Goal: Information Seeking & Learning: Learn about a topic

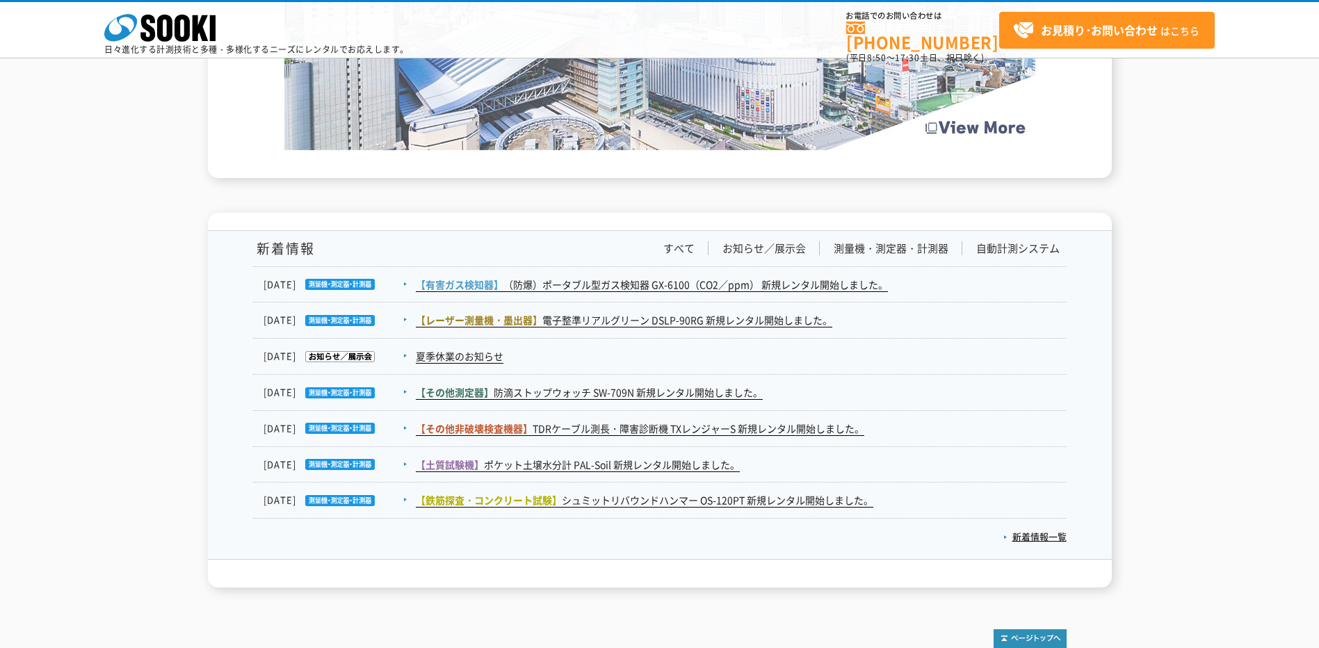
scroll to position [2225, 0]
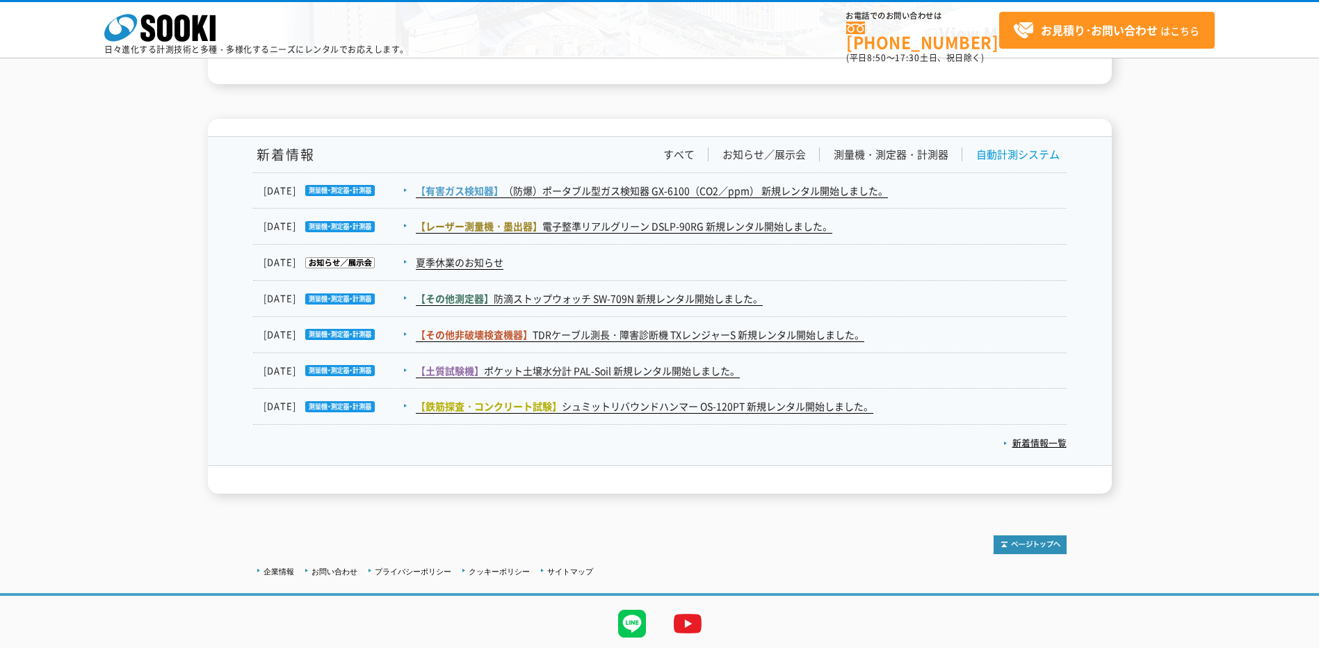
click at [1041, 151] on link "自動計測システム" at bounding box center [1017, 154] width 83 height 15
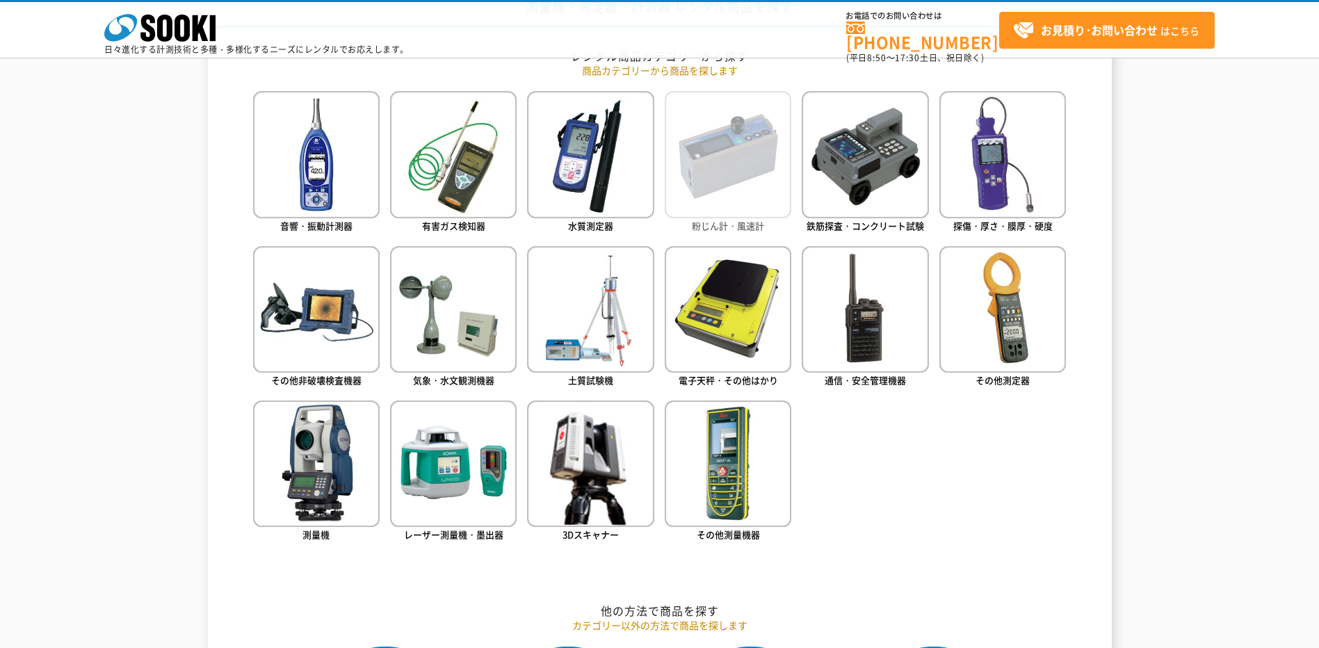
scroll to position [669, 0]
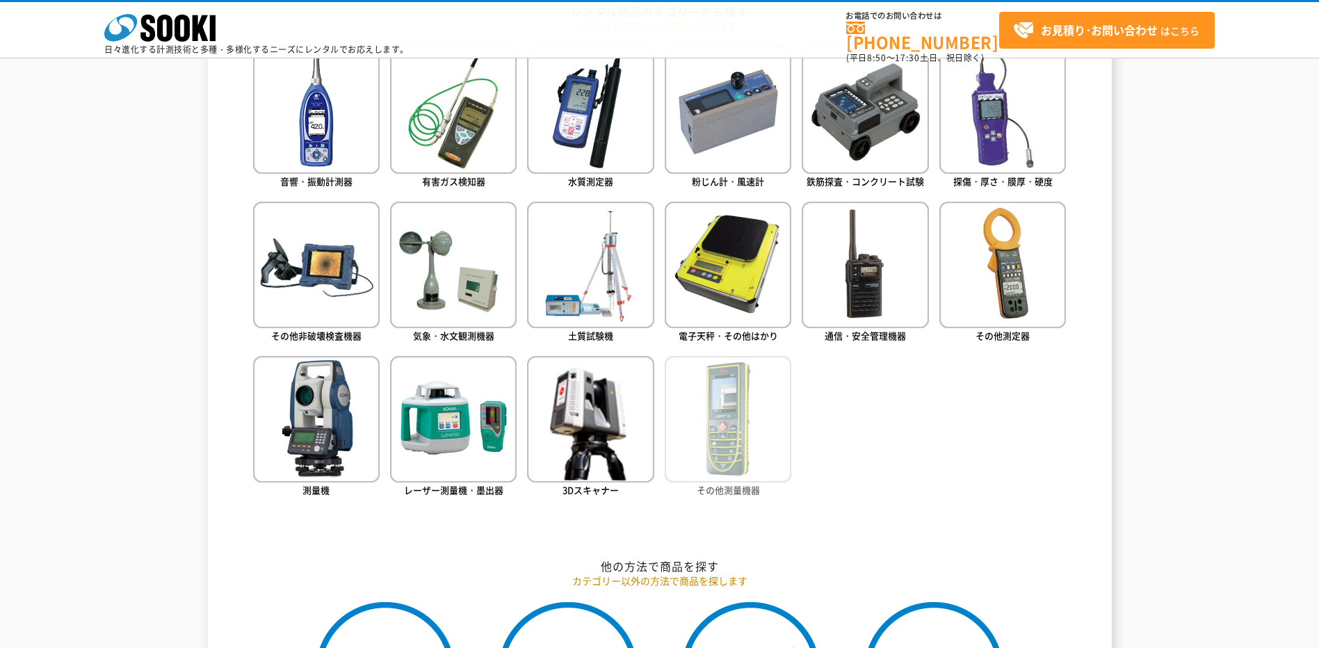
click at [729, 400] on img at bounding box center [728, 419] width 127 height 127
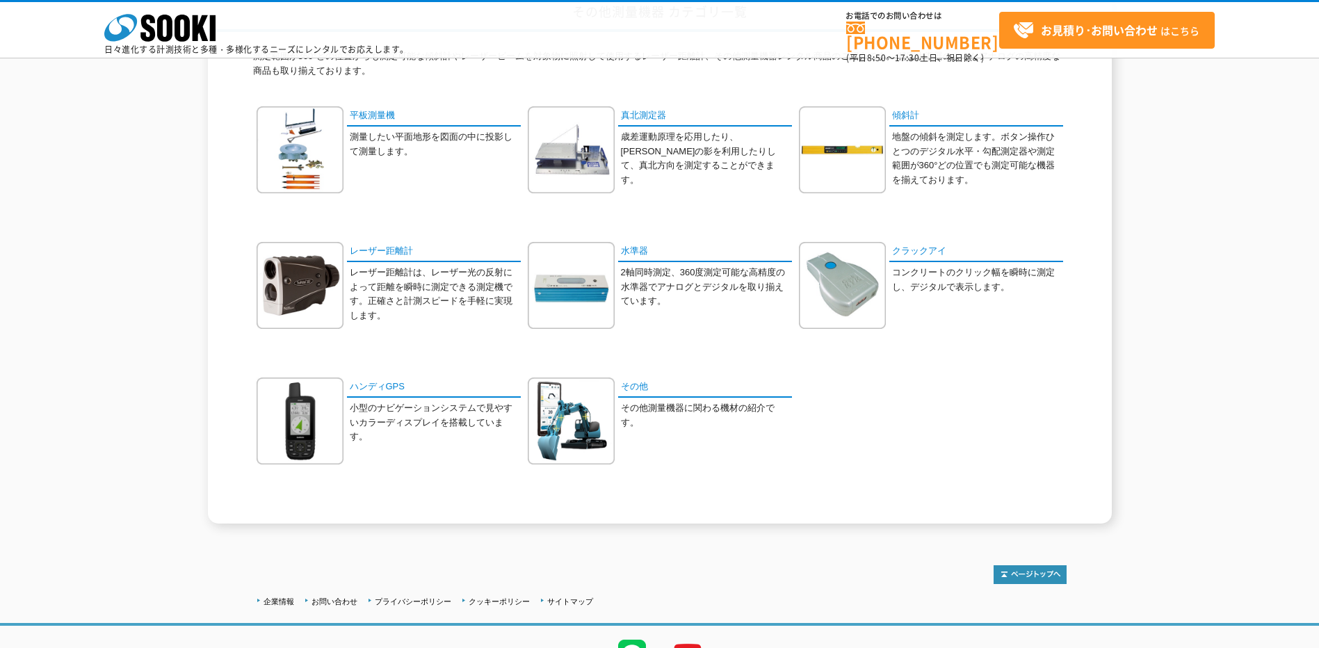
scroll to position [200, 0]
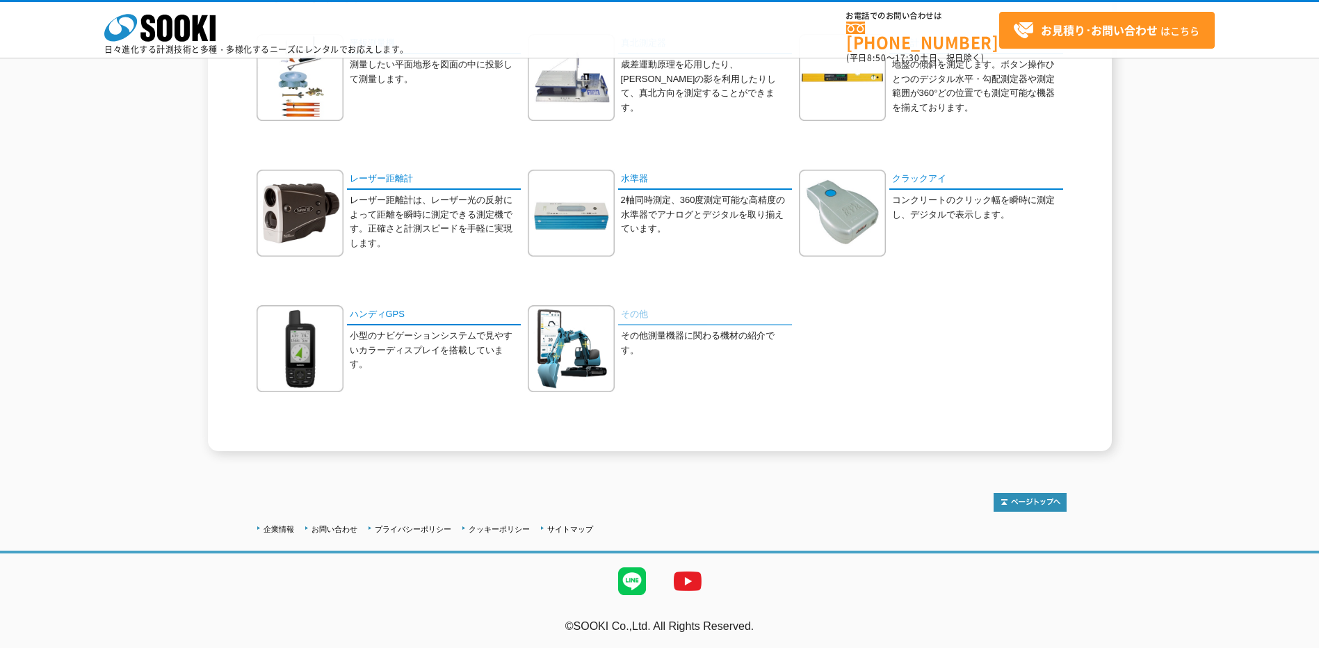
click at [628, 312] on link "その他" at bounding box center [705, 315] width 174 height 20
click at [636, 312] on link "その他" at bounding box center [705, 315] width 174 height 20
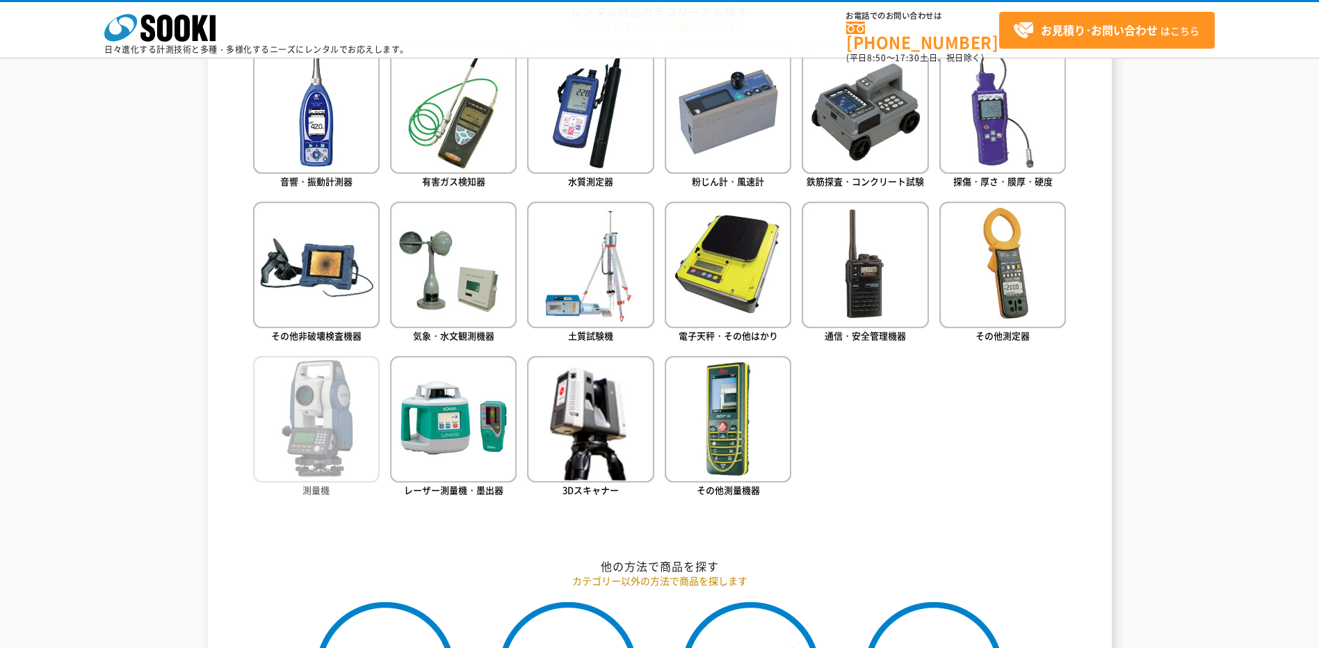
click at [302, 426] on img at bounding box center [316, 419] width 127 height 127
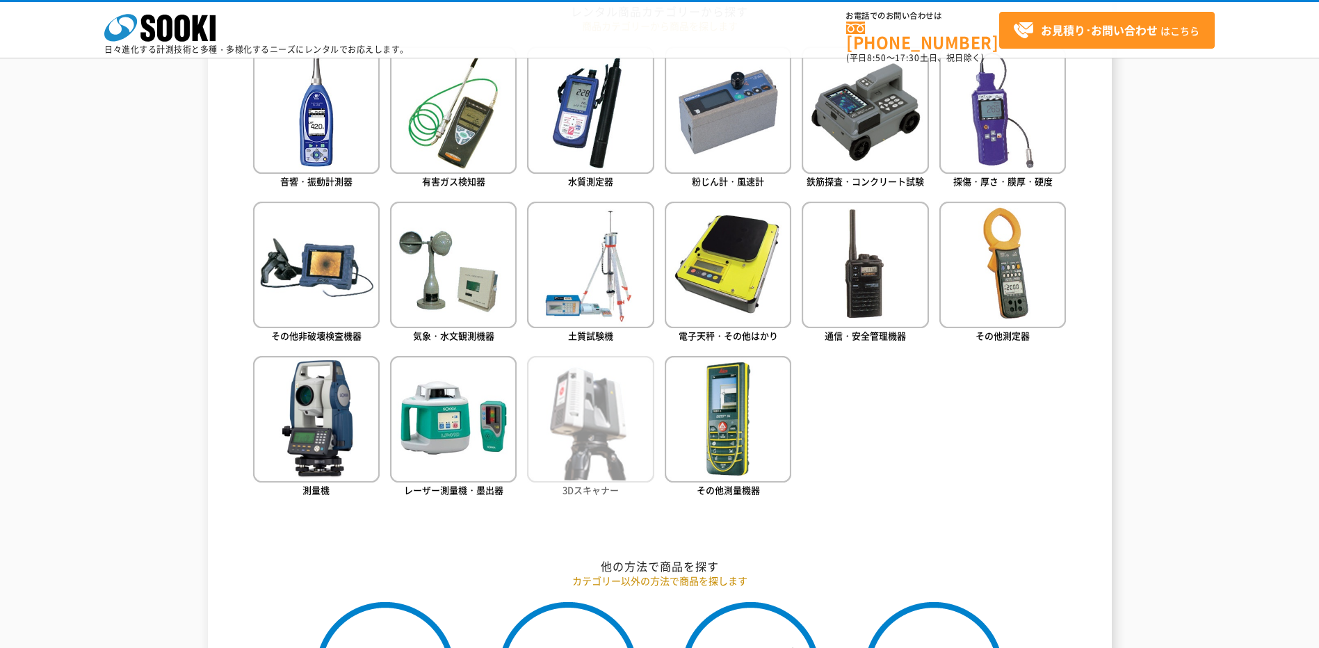
click at [557, 424] on img at bounding box center [590, 419] width 127 height 127
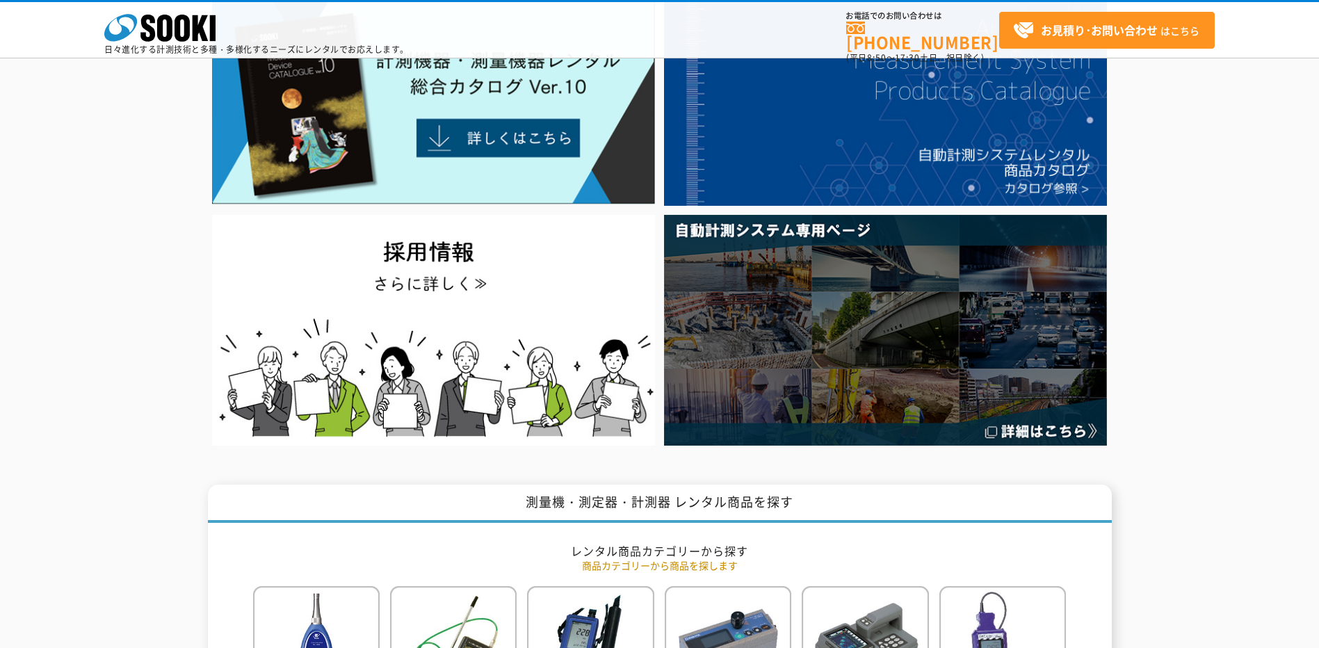
scroll to position [113, 0]
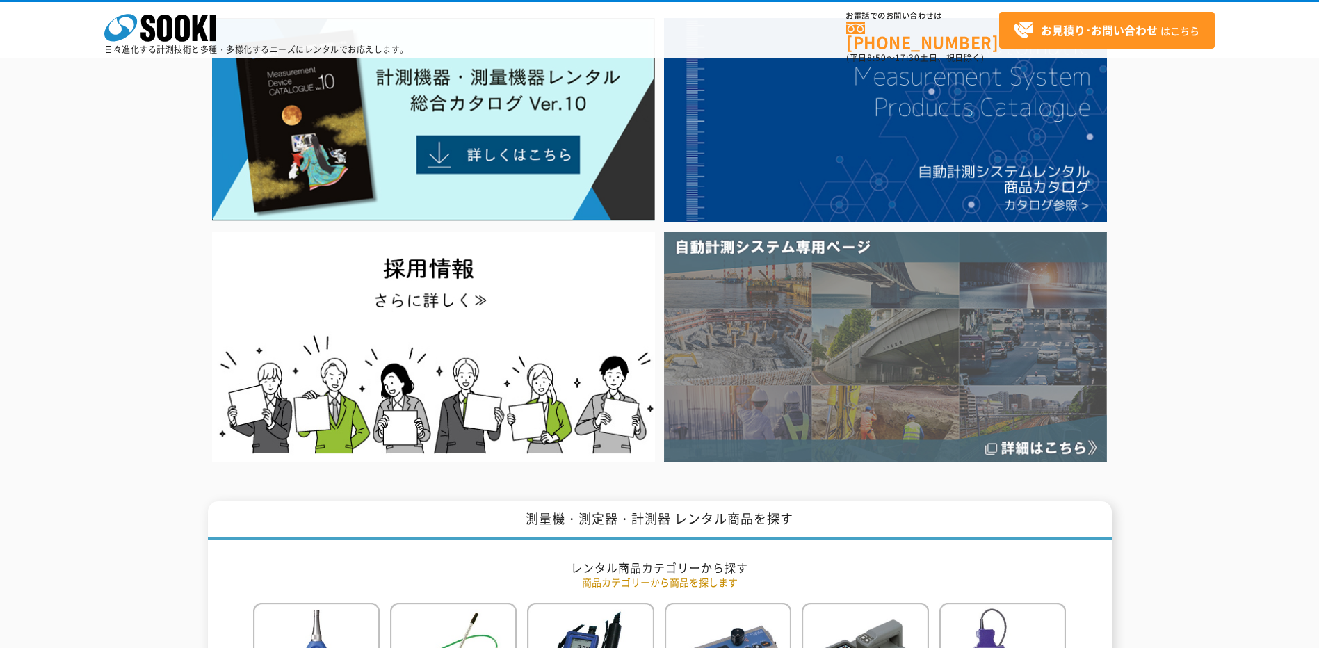
click at [837, 303] on img at bounding box center [885, 347] width 443 height 230
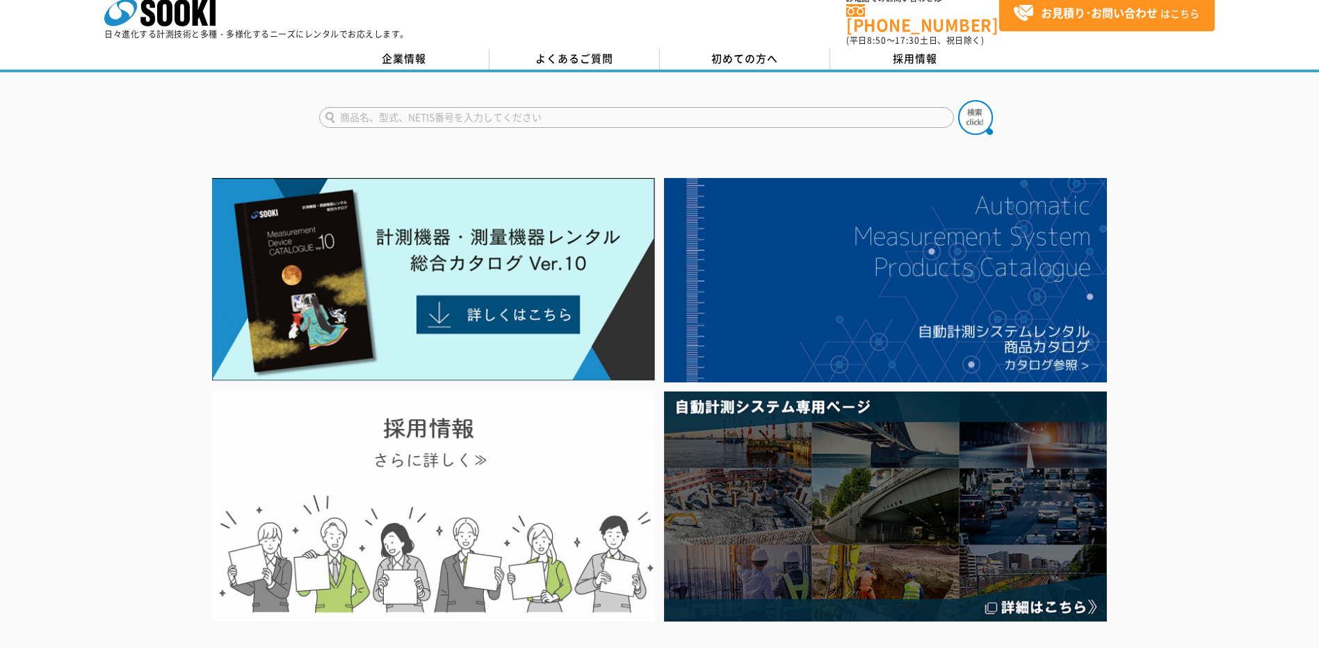
scroll to position [0, 0]
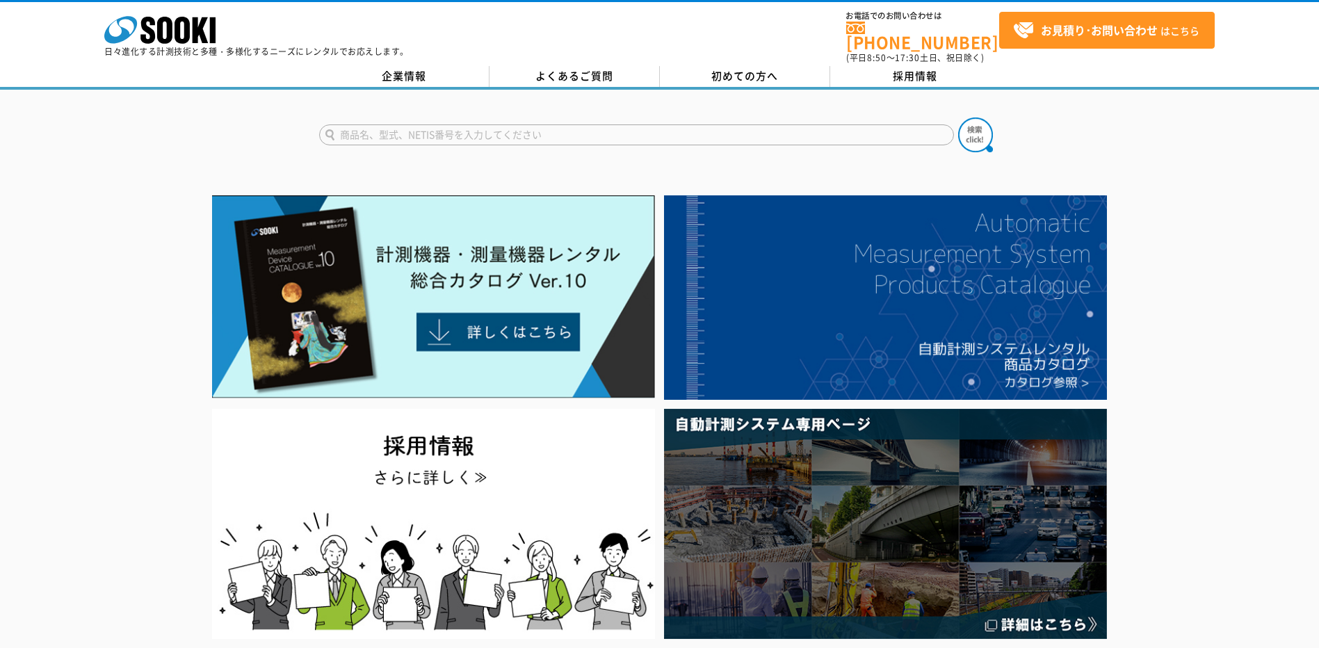
click at [417, 80] on div "企業情報 よくあるご質問 初めての方へ 採用情報" at bounding box center [659, 78] width 1319 height 24
click at [417, 76] on link "企業情報" at bounding box center [404, 76] width 170 height 21
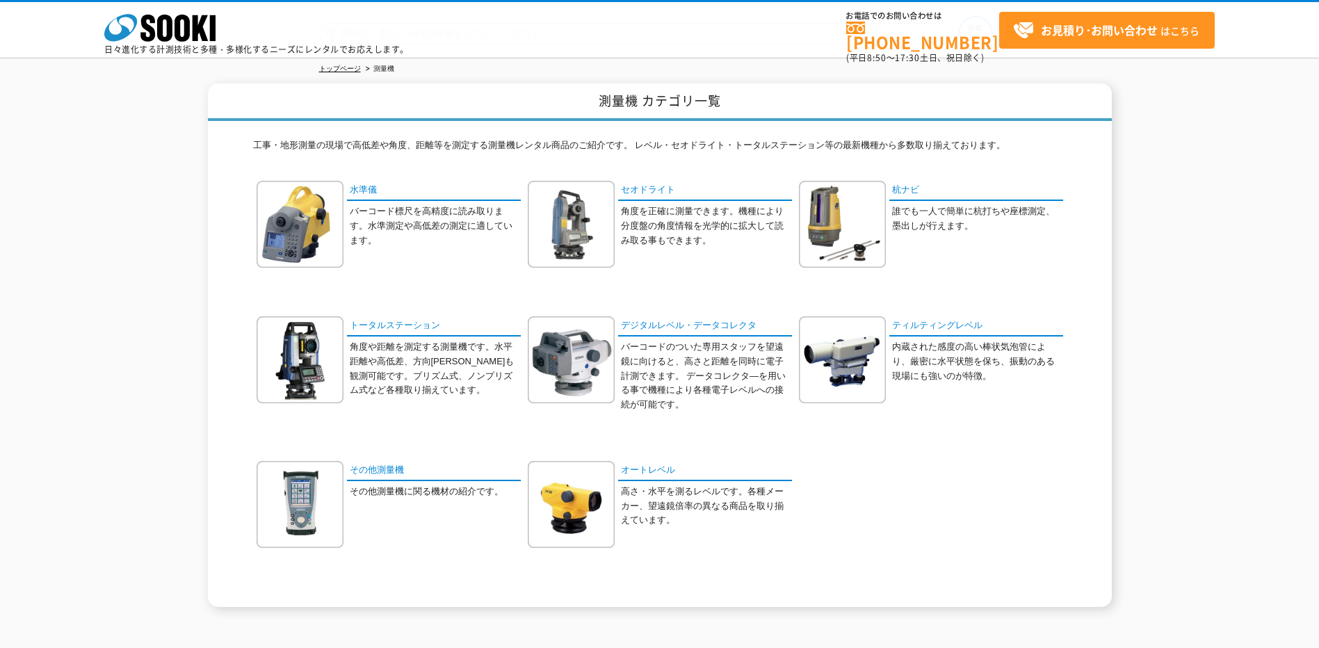
scroll to position [194, 0]
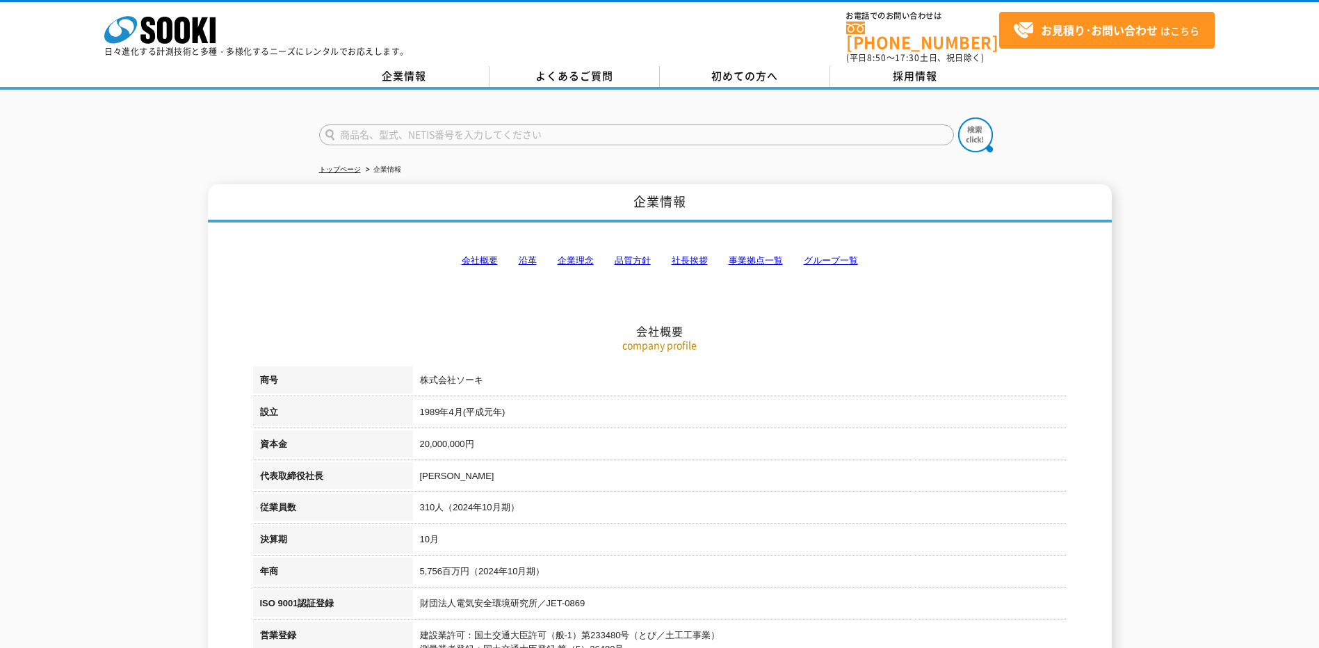
click at [829, 258] on link "グループ一覧" at bounding box center [831, 260] width 54 height 10
click at [703, 66] on link "初めての方へ" at bounding box center [745, 76] width 170 height 21
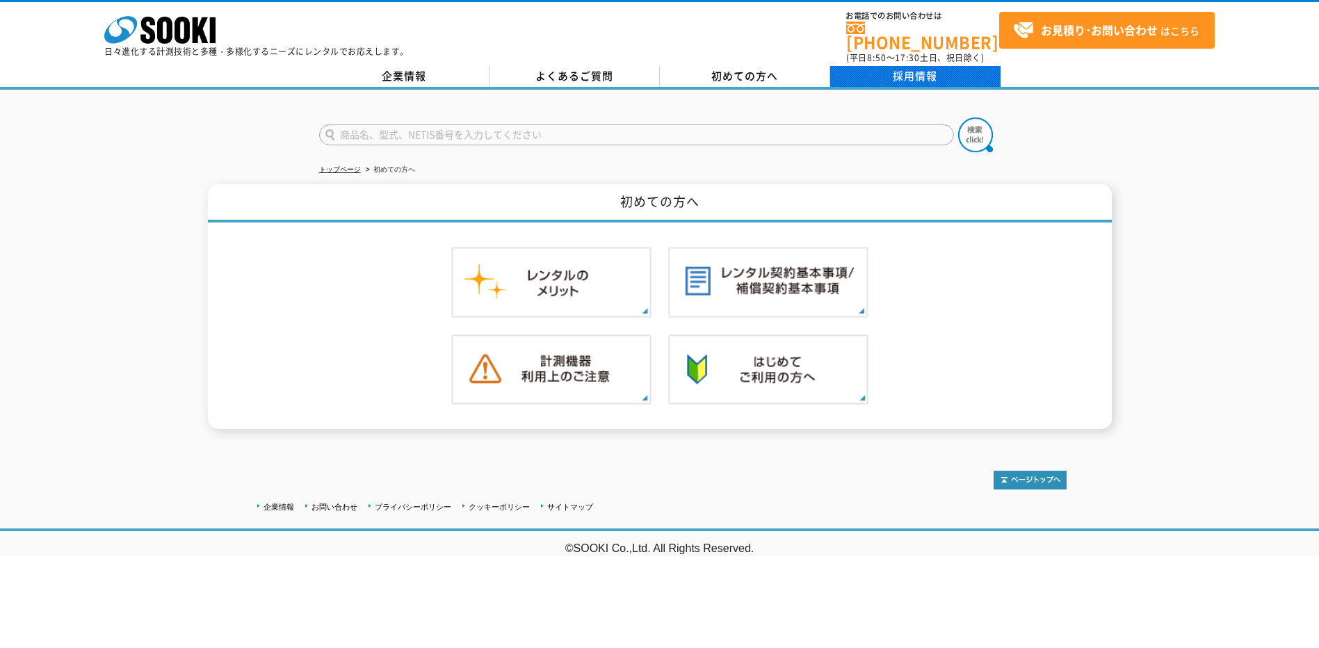
click at [922, 66] on link "採用情報" at bounding box center [915, 76] width 170 height 21
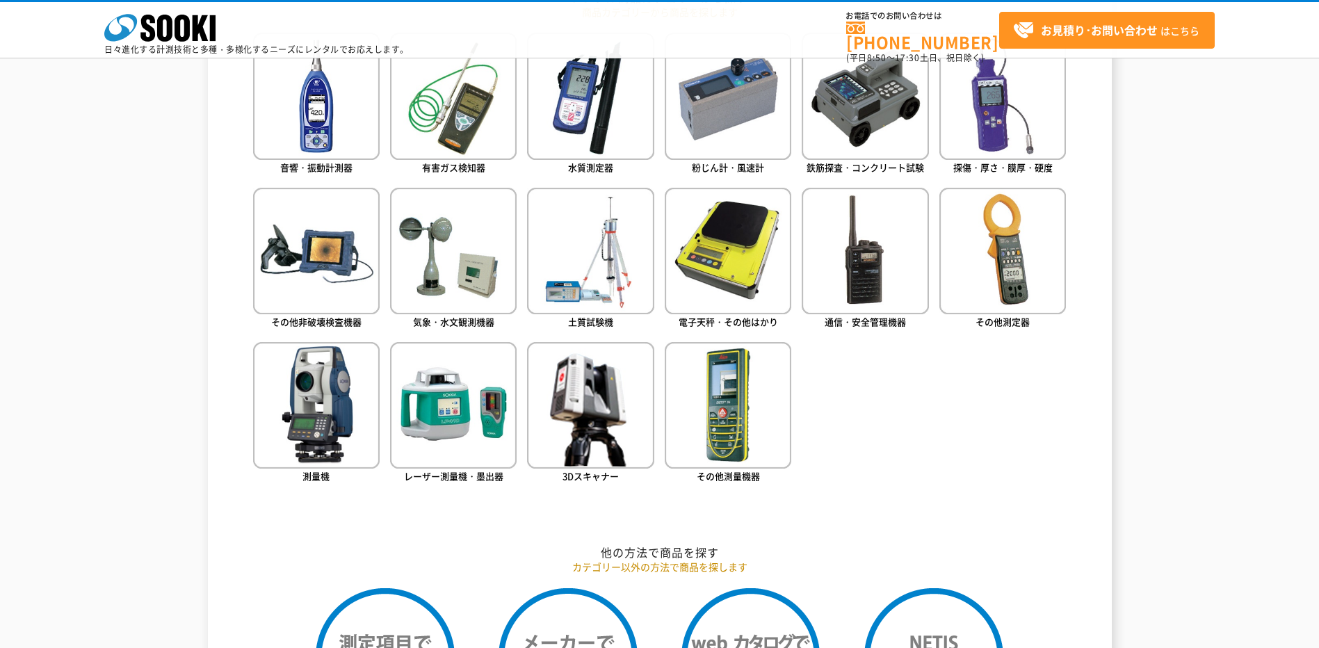
scroll to position [695, 0]
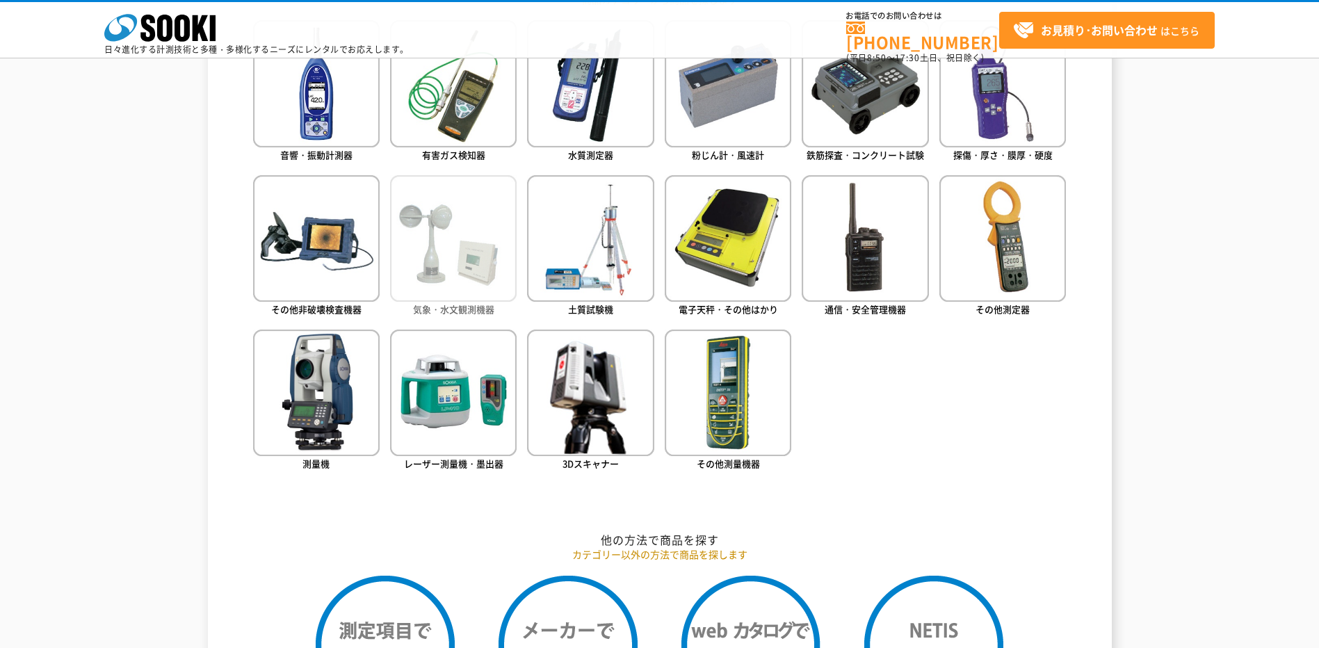
click at [469, 263] on img at bounding box center [453, 238] width 127 height 127
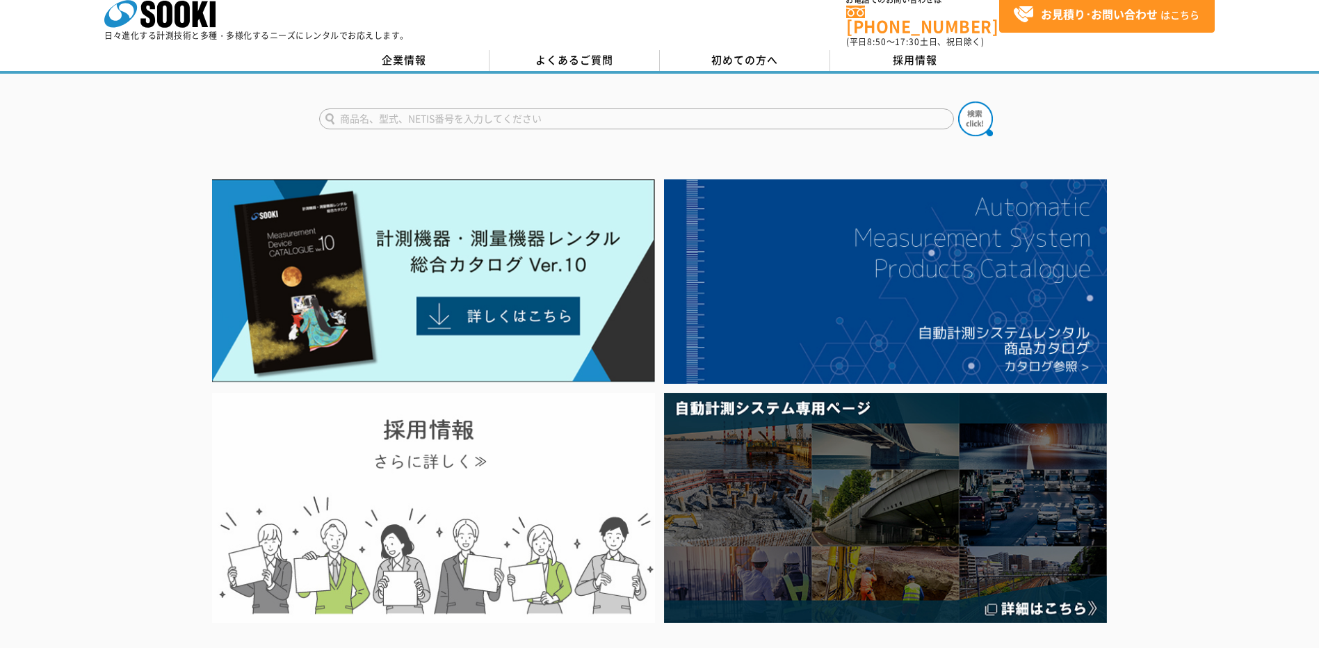
scroll to position [0, 0]
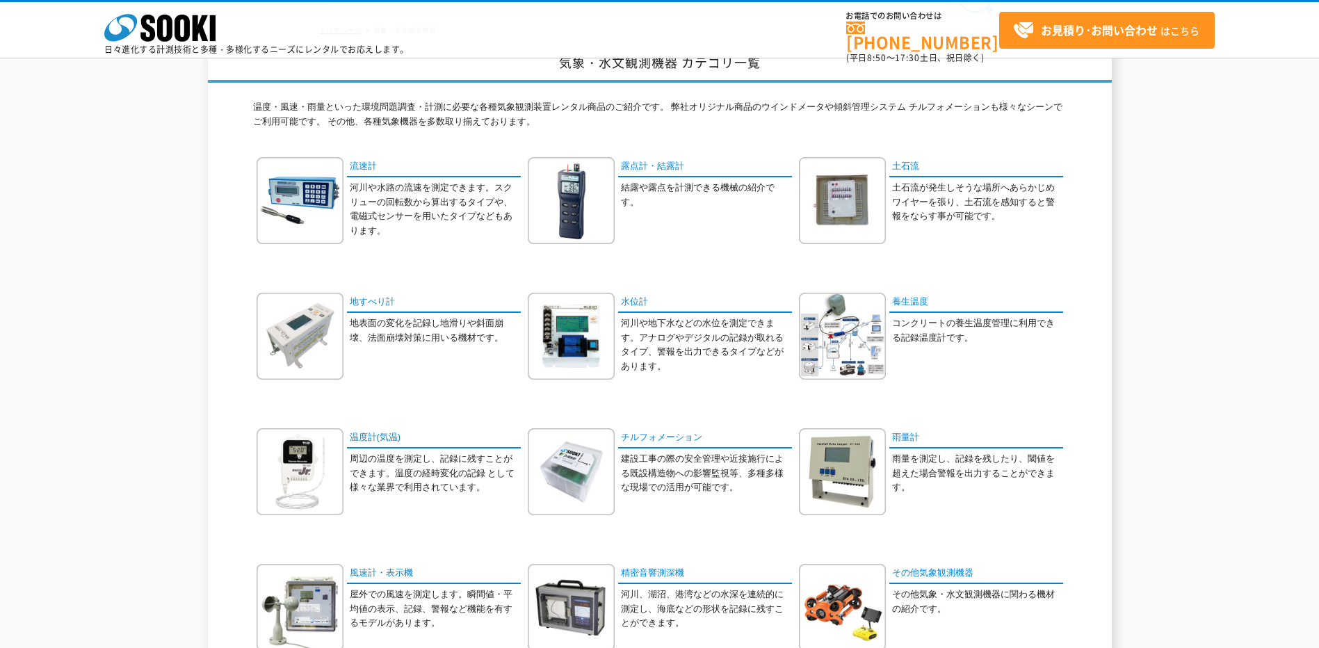
scroll to position [70, 0]
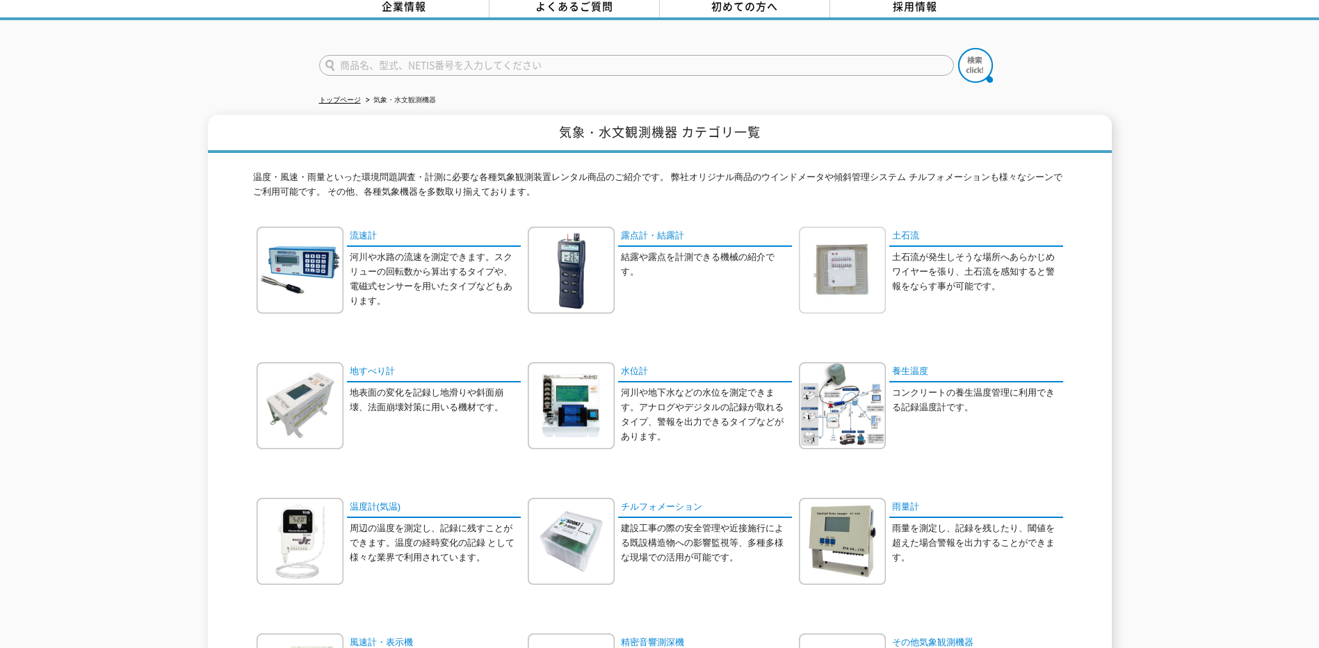
click at [846, 241] on img at bounding box center [842, 270] width 87 height 87
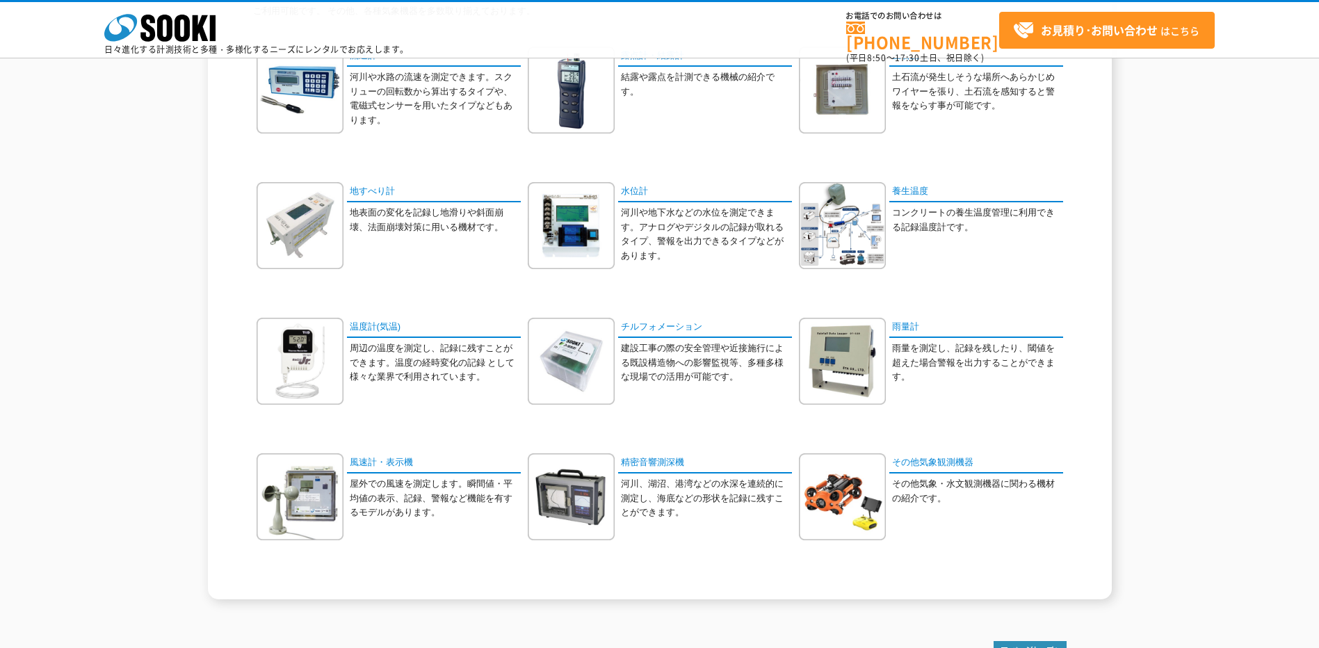
scroll to position [209, 0]
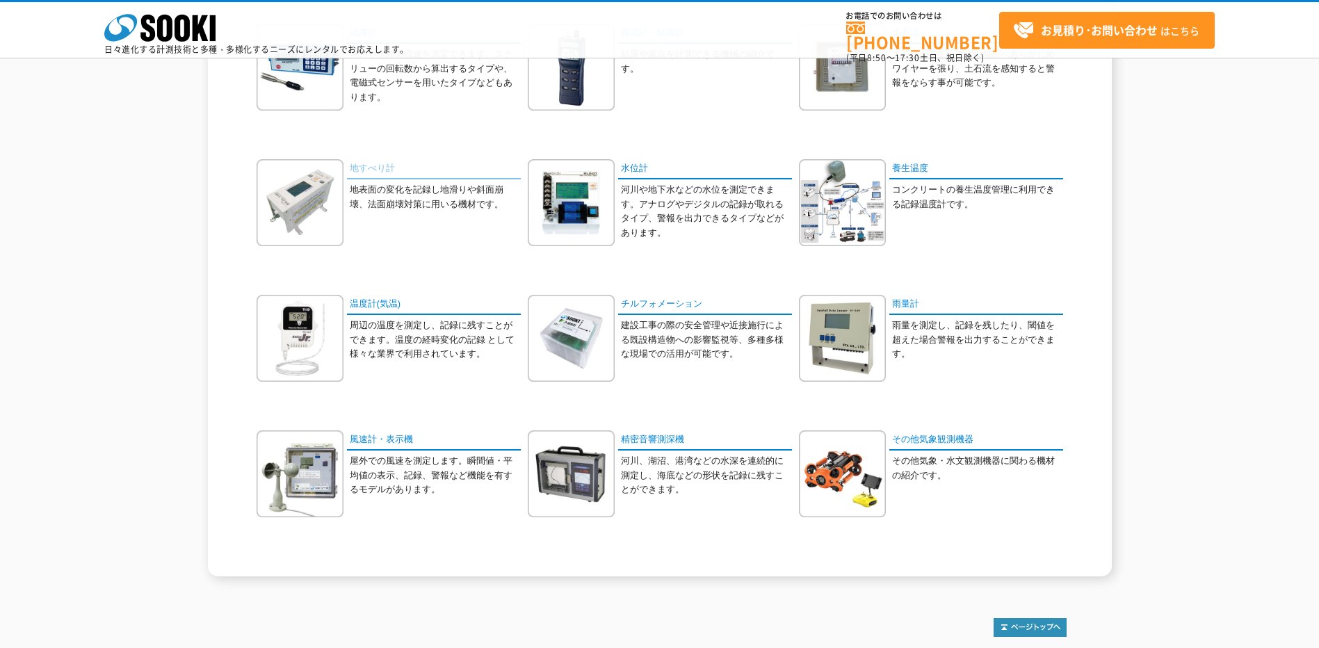
click at [369, 165] on link "地すべり計" at bounding box center [434, 169] width 174 height 20
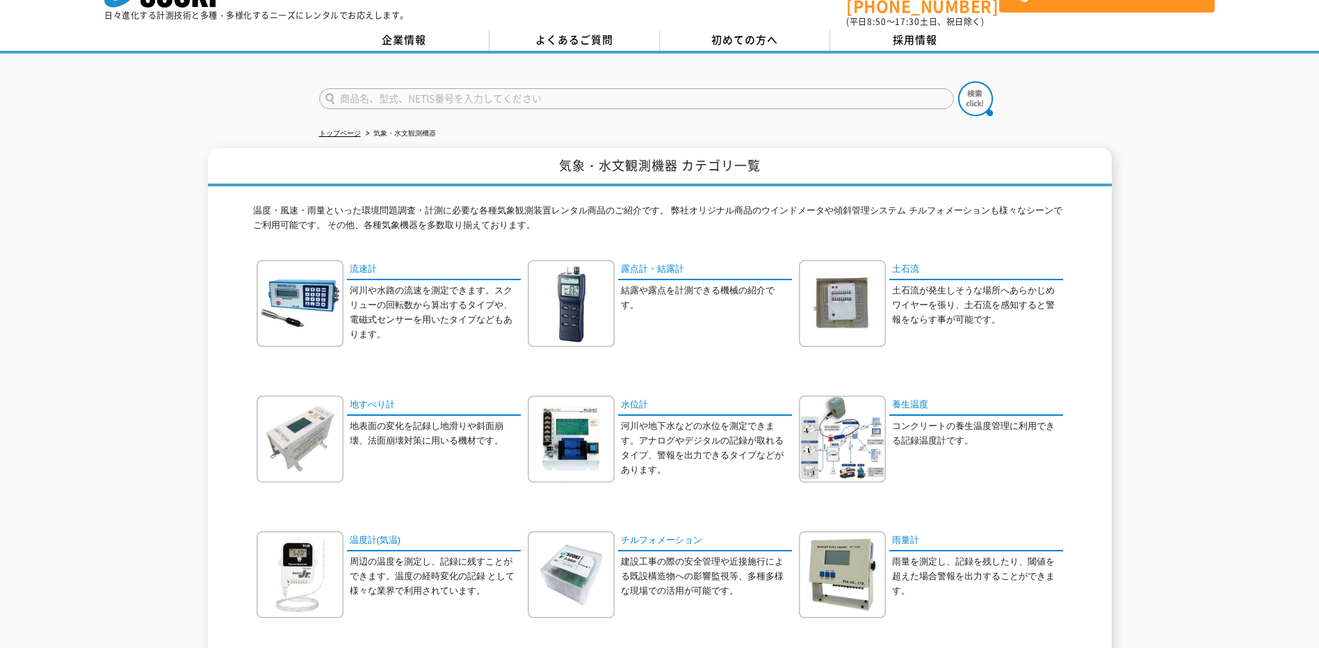
scroll to position [0, 0]
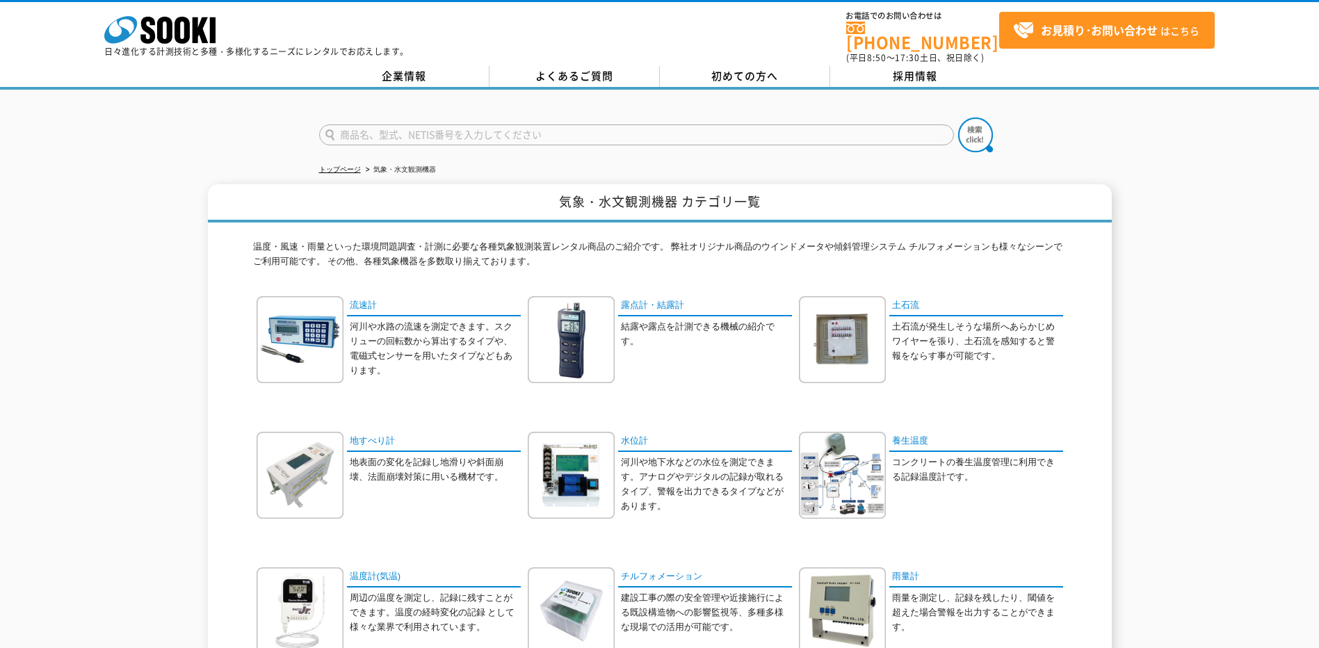
drag, startPoint x: 438, startPoint y: 222, endPoint x: 683, endPoint y: 192, distance: 246.6
click at [683, 192] on h1 "気象・水文観測機器 カテゴリ一覧" at bounding box center [660, 203] width 904 height 38
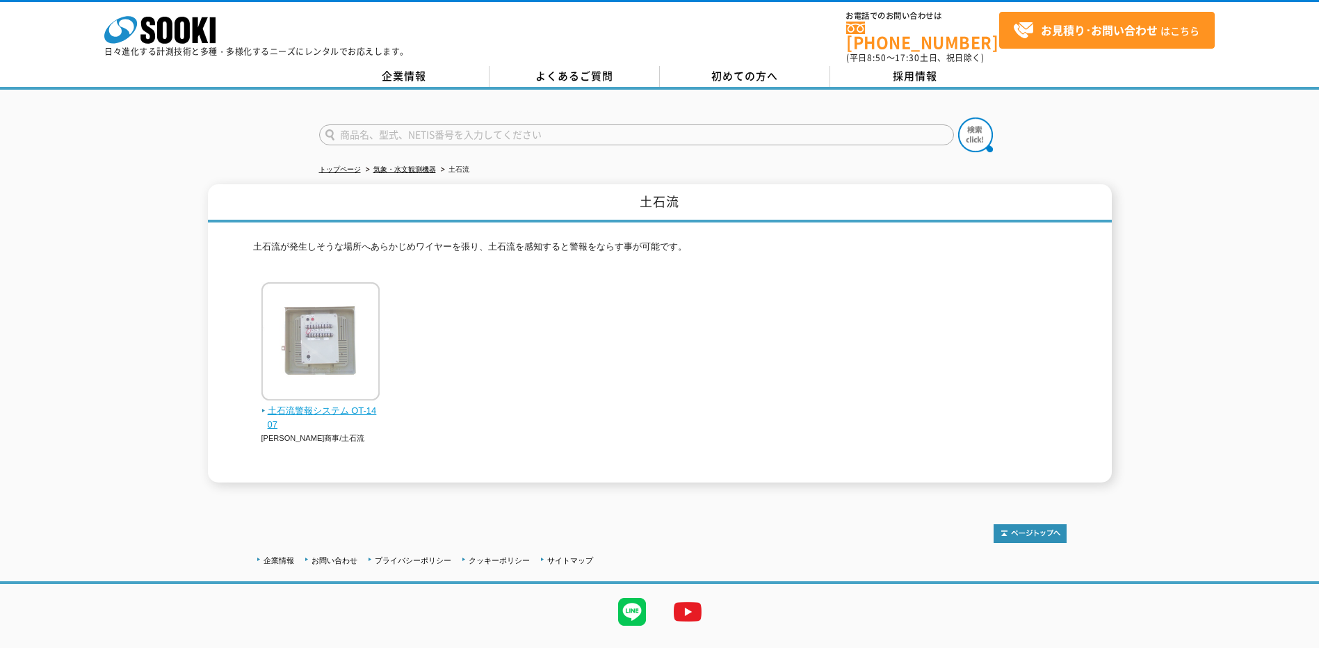
click at [335, 325] on img at bounding box center [320, 343] width 118 height 122
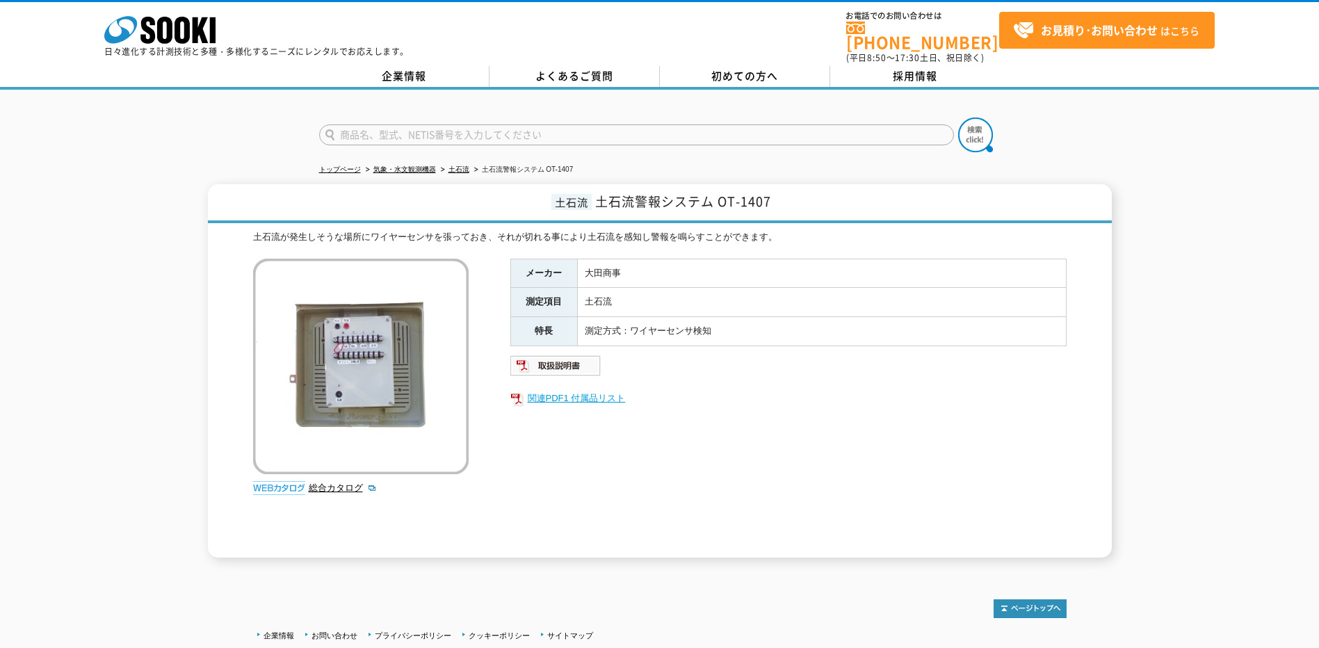
click at [533, 391] on link "関連PDF1 付属品リスト" at bounding box center [788, 398] width 556 height 18
